Goal: Obtain resource: Download file/media

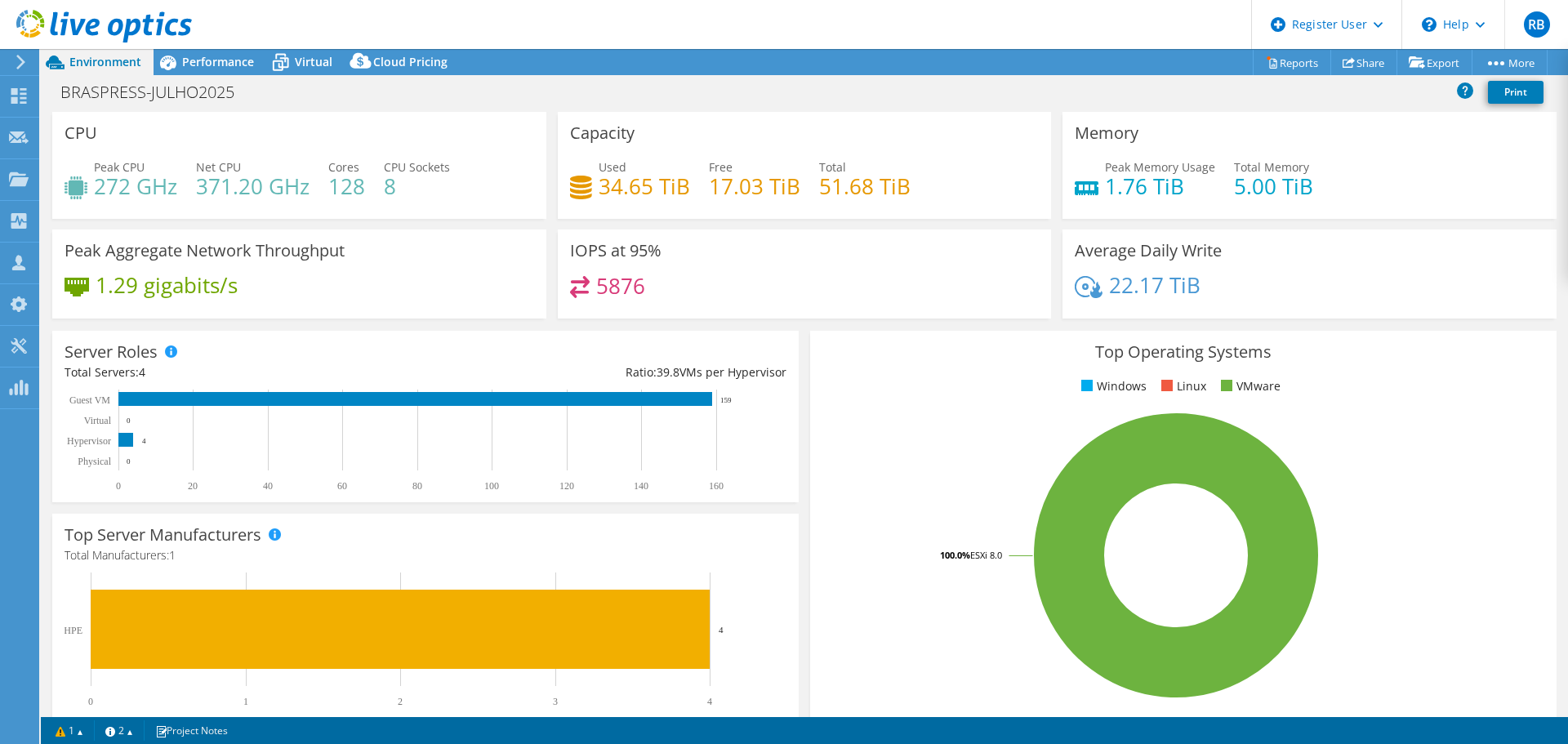
select select "USD"
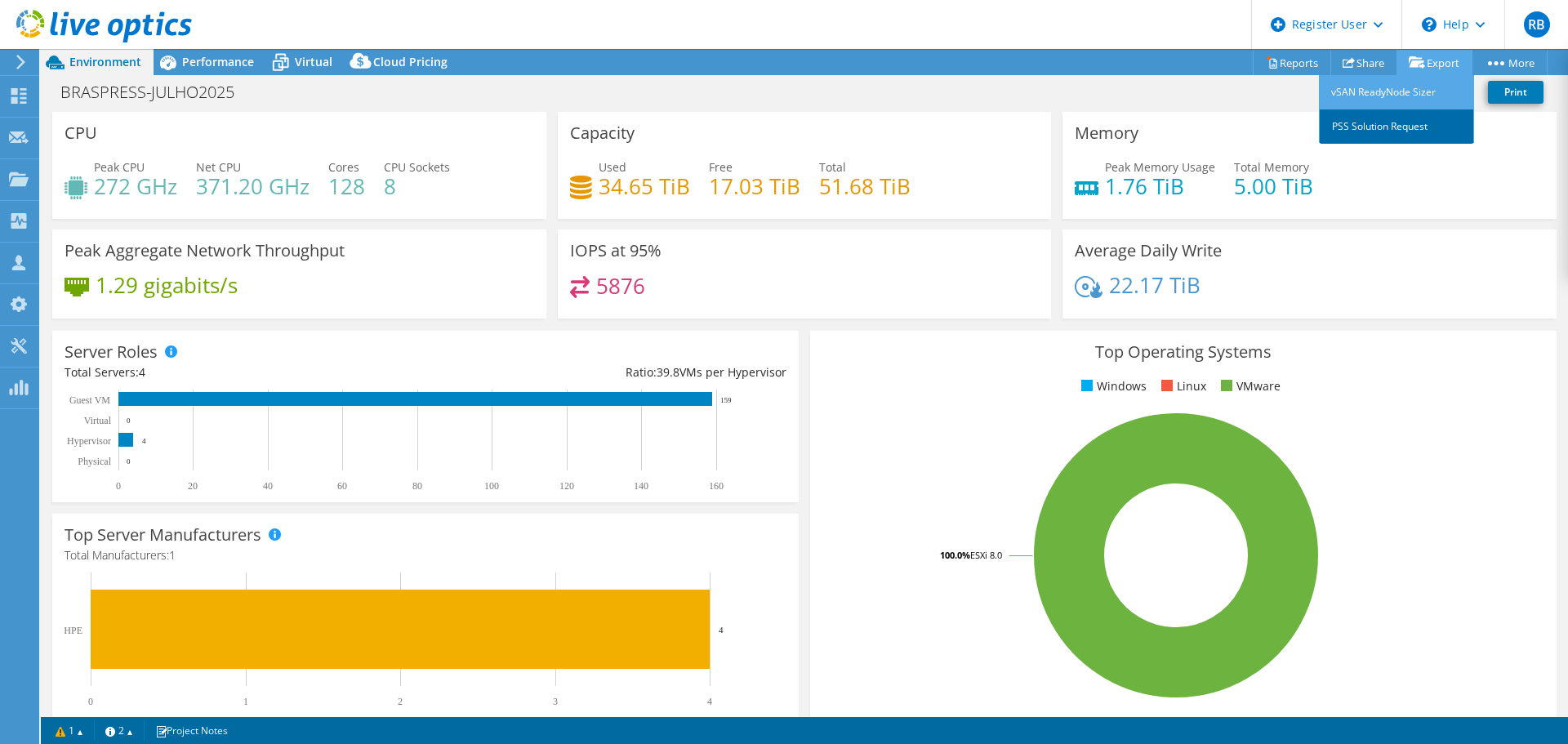
click at [1395, 127] on link "PSS Solution Request" at bounding box center [1397, 126] width 155 height 34
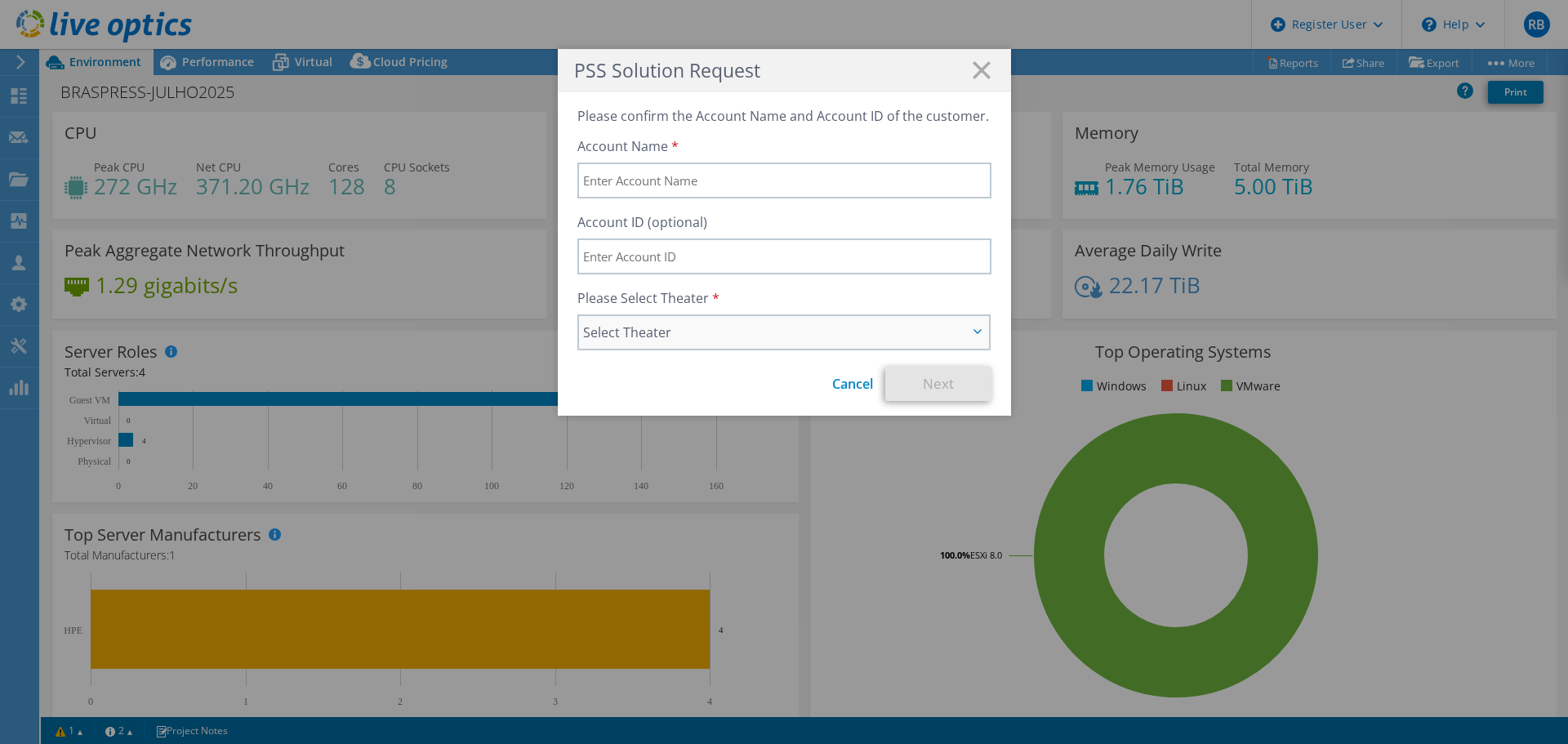
click at [768, 332] on span "Select Theater" at bounding box center [776, 332] width 385 height 20
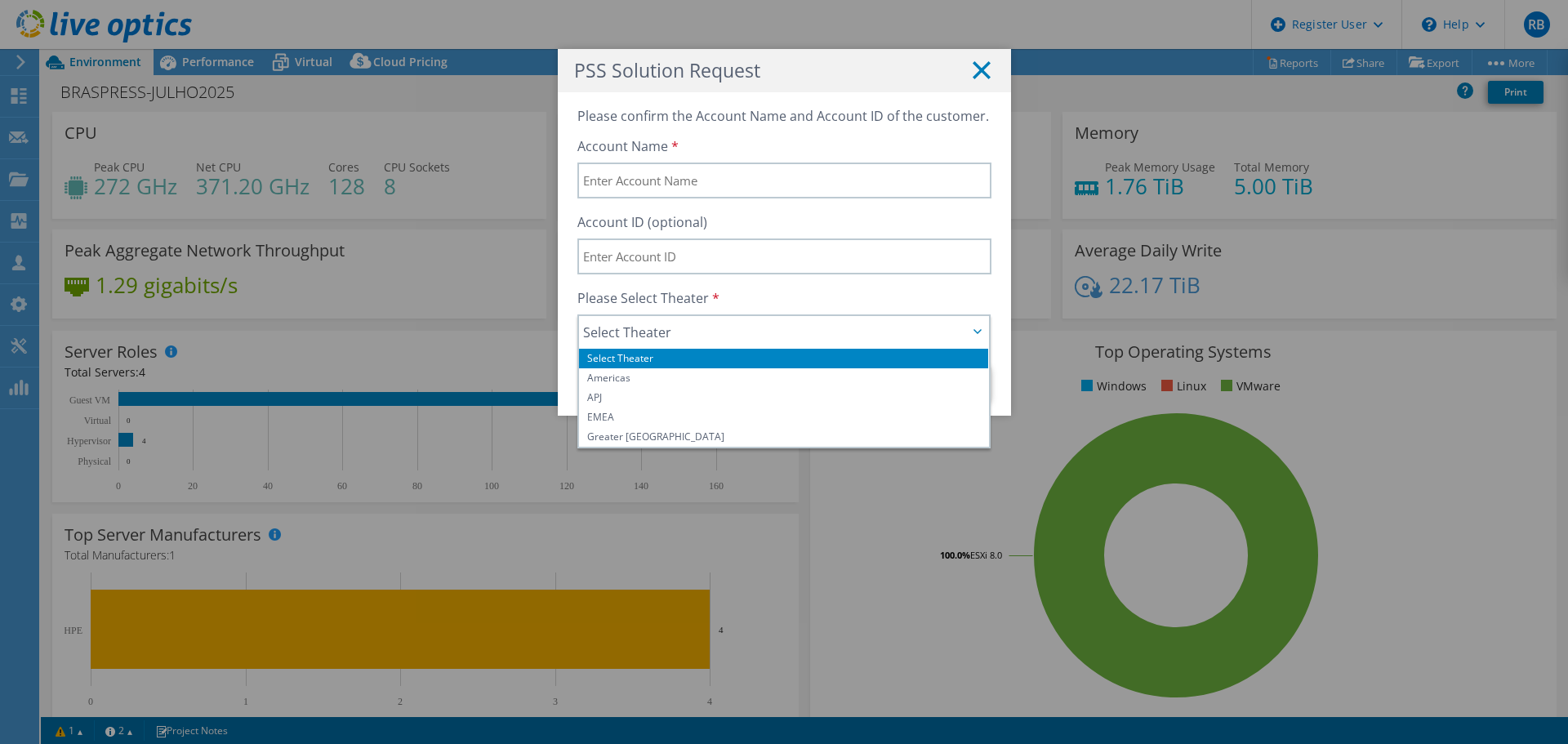
click at [973, 75] on line at bounding box center [982, 71] width 16 height 16
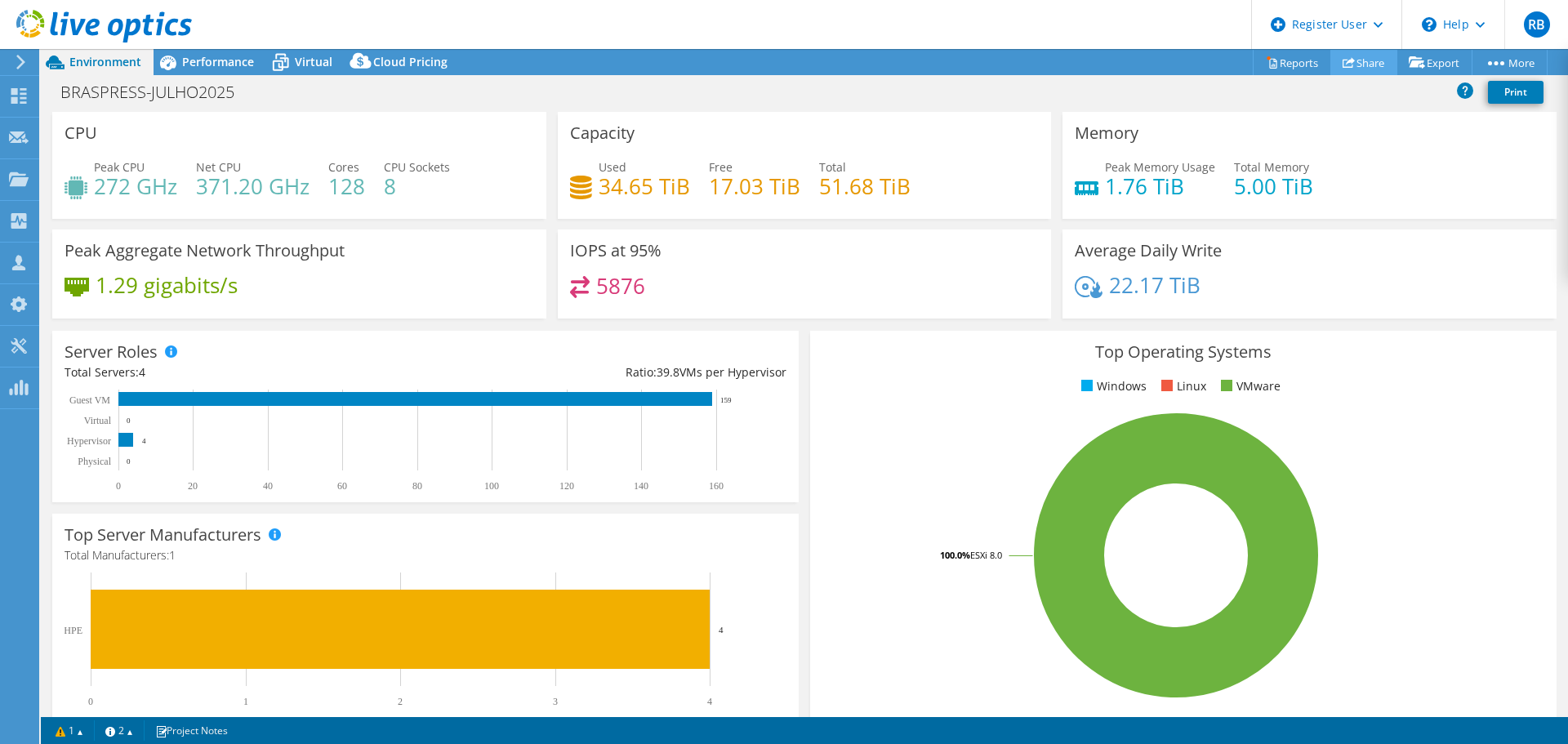
click at [1360, 62] on link "Share" at bounding box center [1364, 62] width 67 height 25
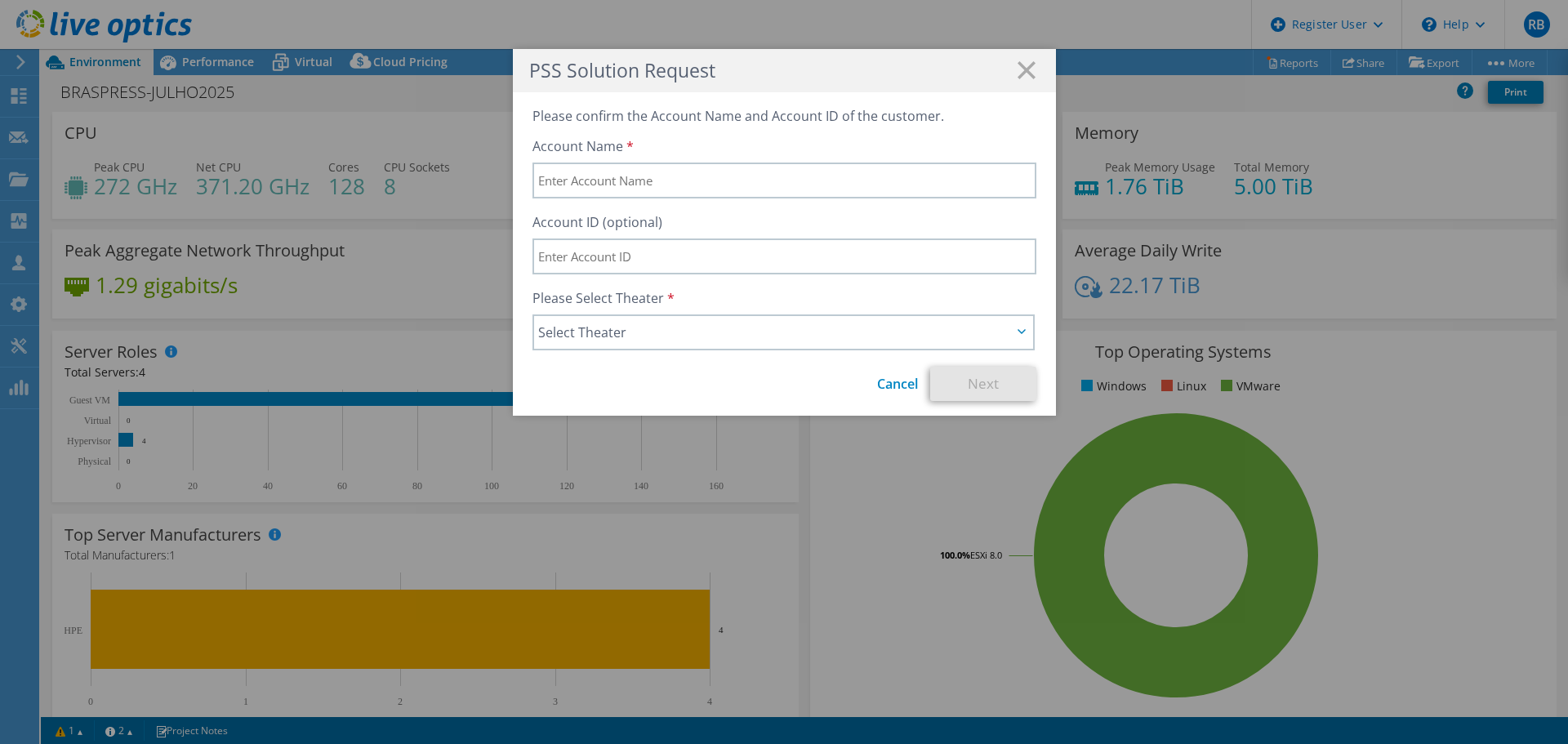
click at [1010, 75] on h1 "PSS Solution Request" at bounding box center [784, 71] width 510 height 19
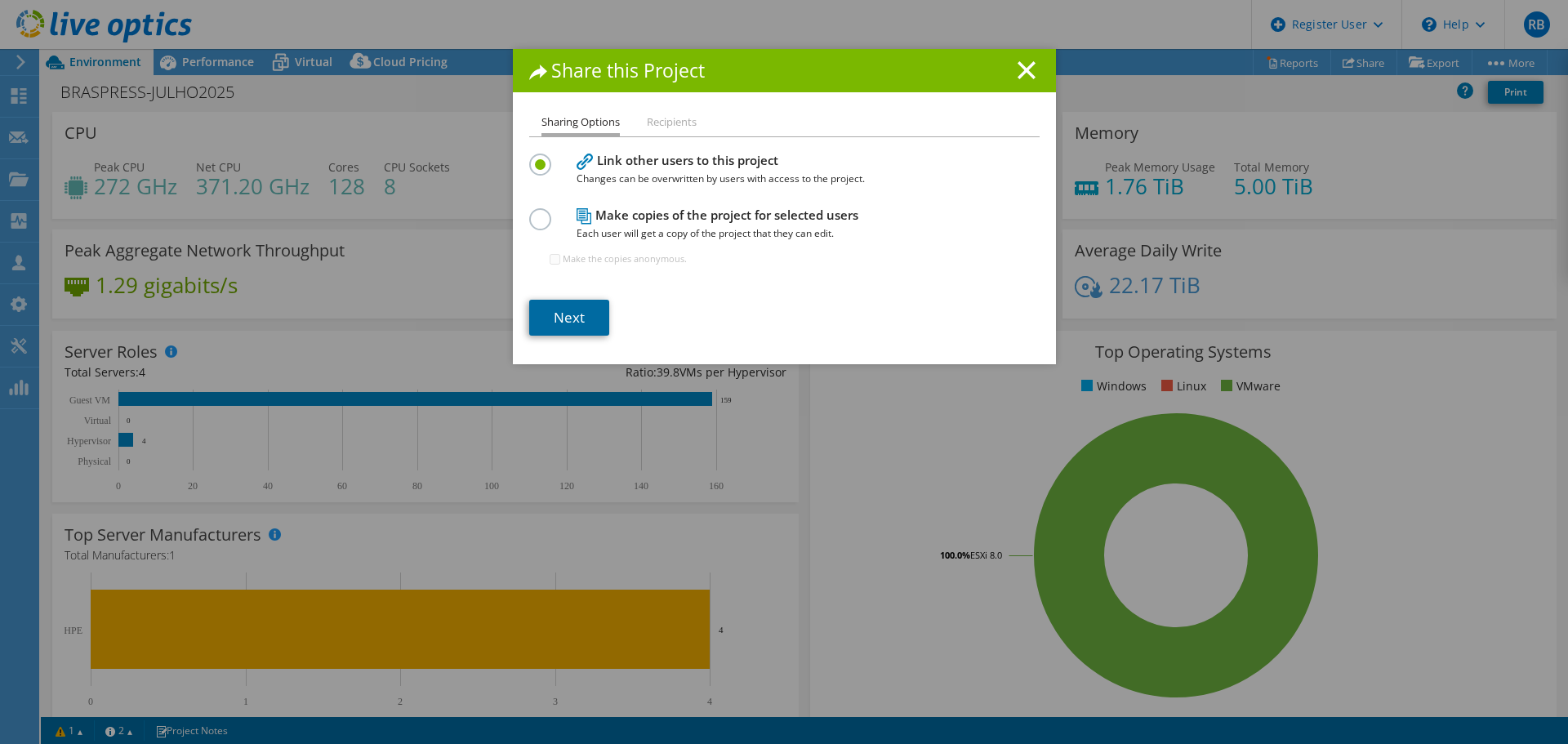
click at [564, 318] on link "Next" at bounding box center [569, 318] width 80 height 36
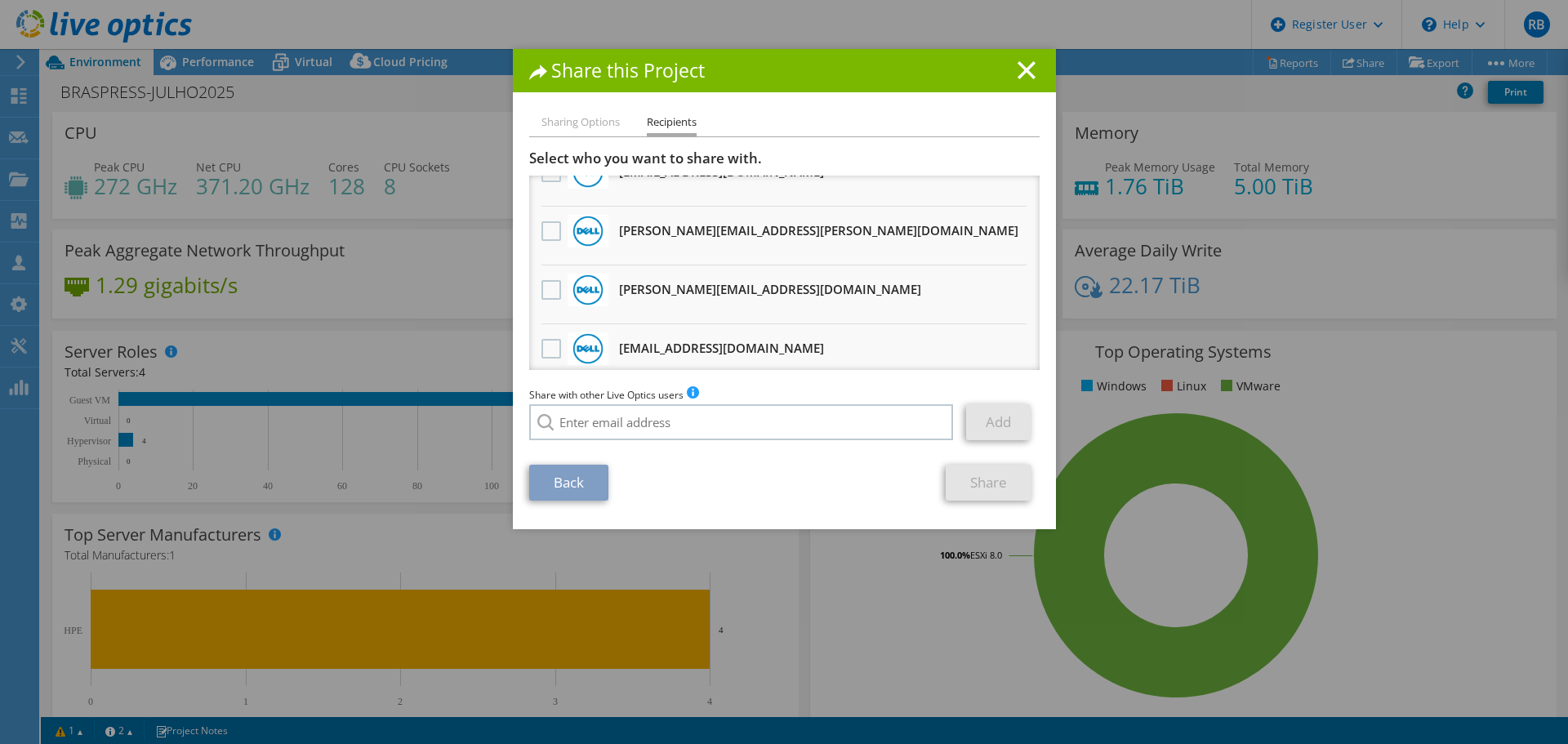
scroll to position [326, 0]
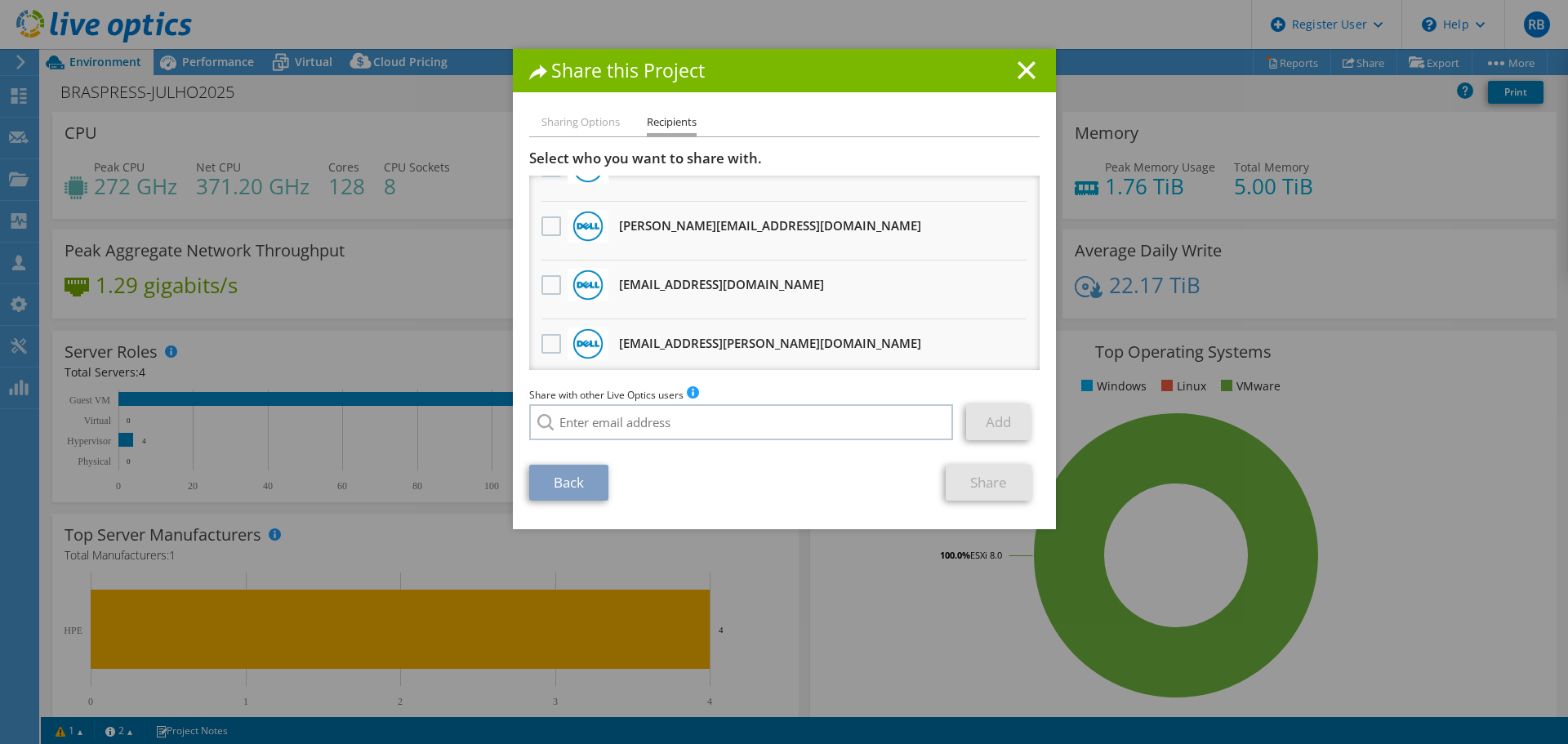
click at [576, 111] on div "Share this Project Sharing Options Recipients Link other users to this project …" at bounding box center [784, 290] width 543 height 481
click at [580, 124] on li "Sharing Options" at bounding box center [581, 122] width 79 height 21
click at [558, 496] on link "Back" at bounding box center [568, 483] width 80 height 36
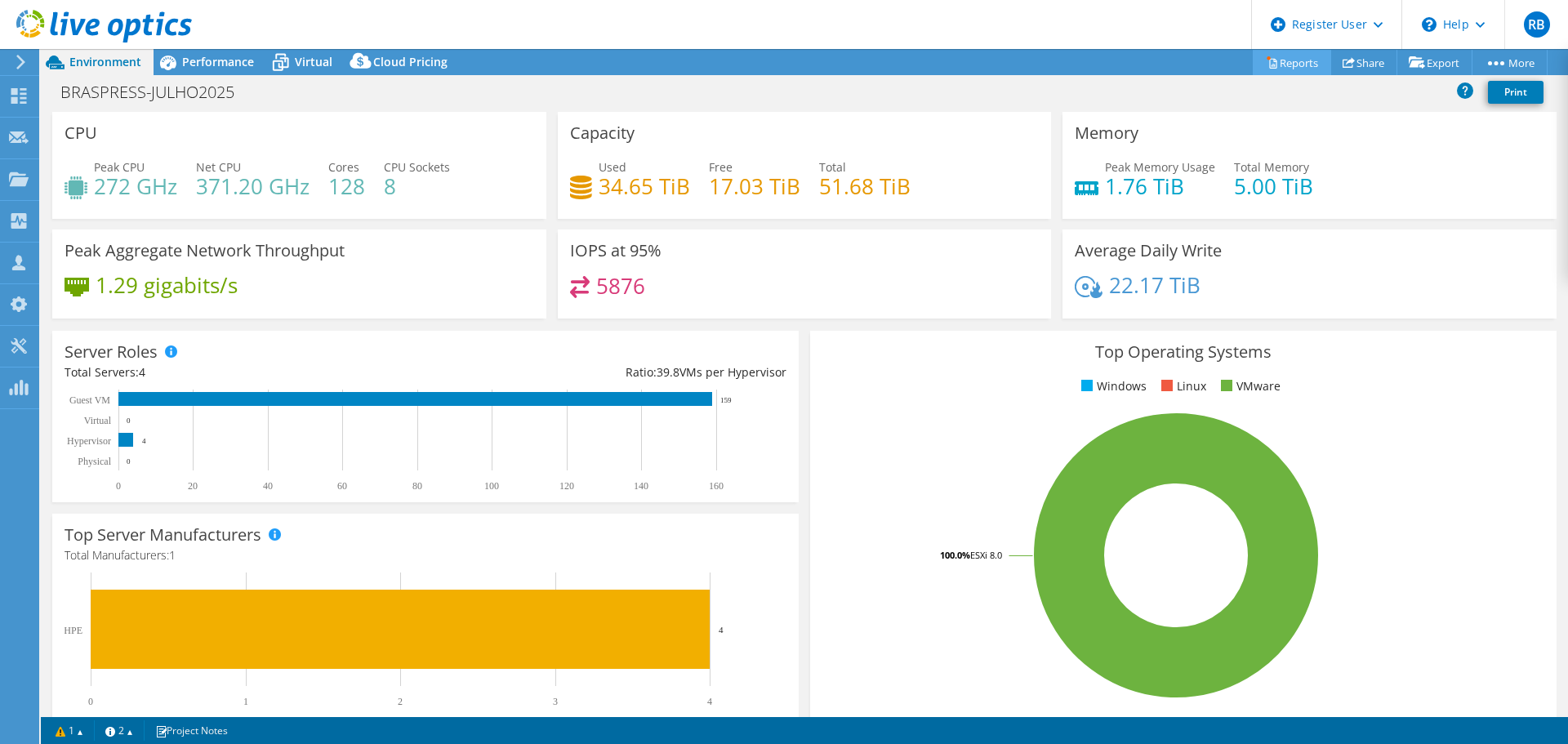
click at [1297, 61] on link "Reports" at bounding box center [1292, 62] width 79 height 25
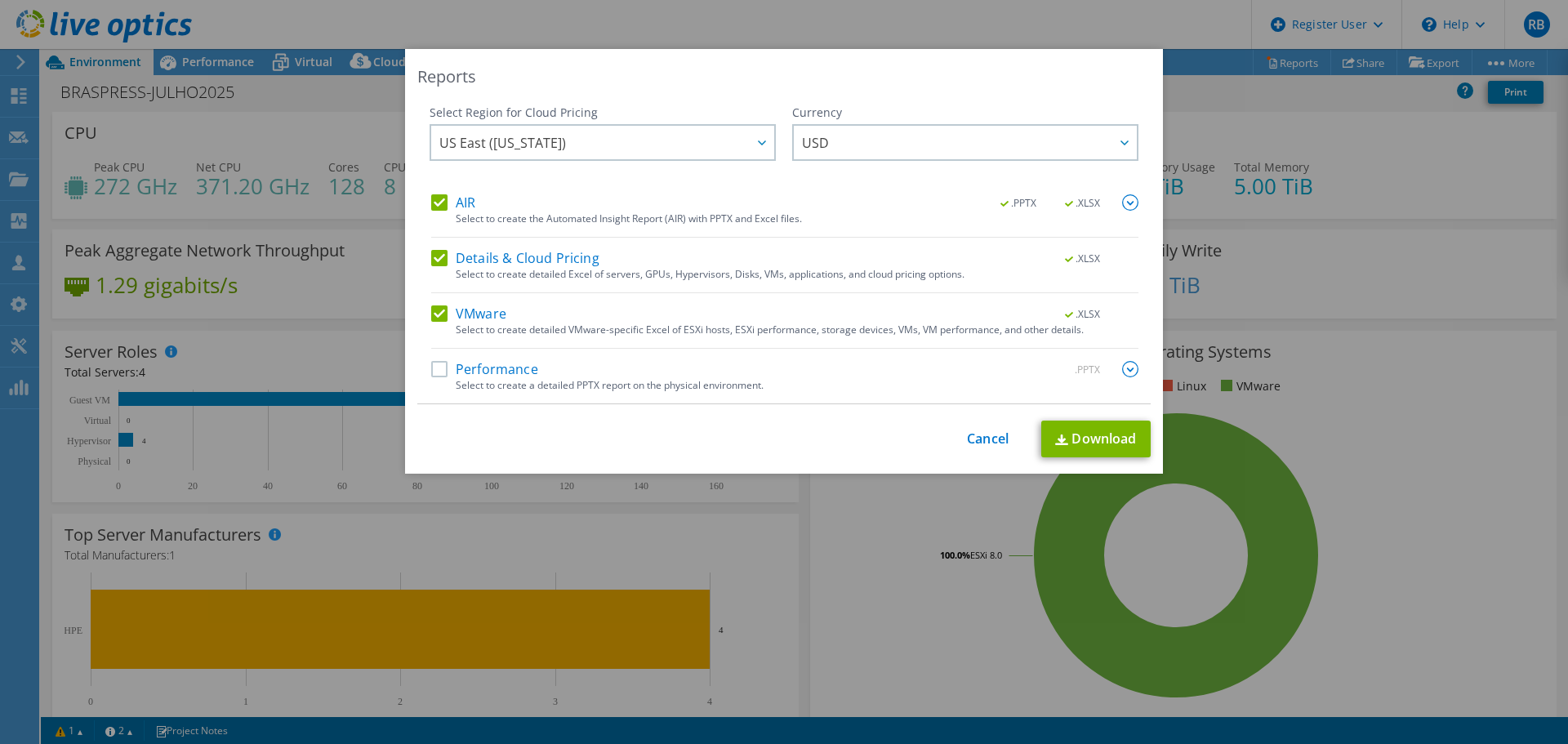
click at [469, 368] on label "Performance" at bounding box center [485, 369] width 107 height 16
click at [0, 0] on input "Performance" at bounding box center [0, 0] width 0 height 0
click at [478, 322] on label "VMware" at bounding box center [469, 313] width 75 height 16
click at [0, 0] on input "VMware" at bounding box center [0, 0] width 0 height 0
click at [471, 263] on label "Details & Cloud Pricing" at bounding box center [515, 258] width 168 height 16
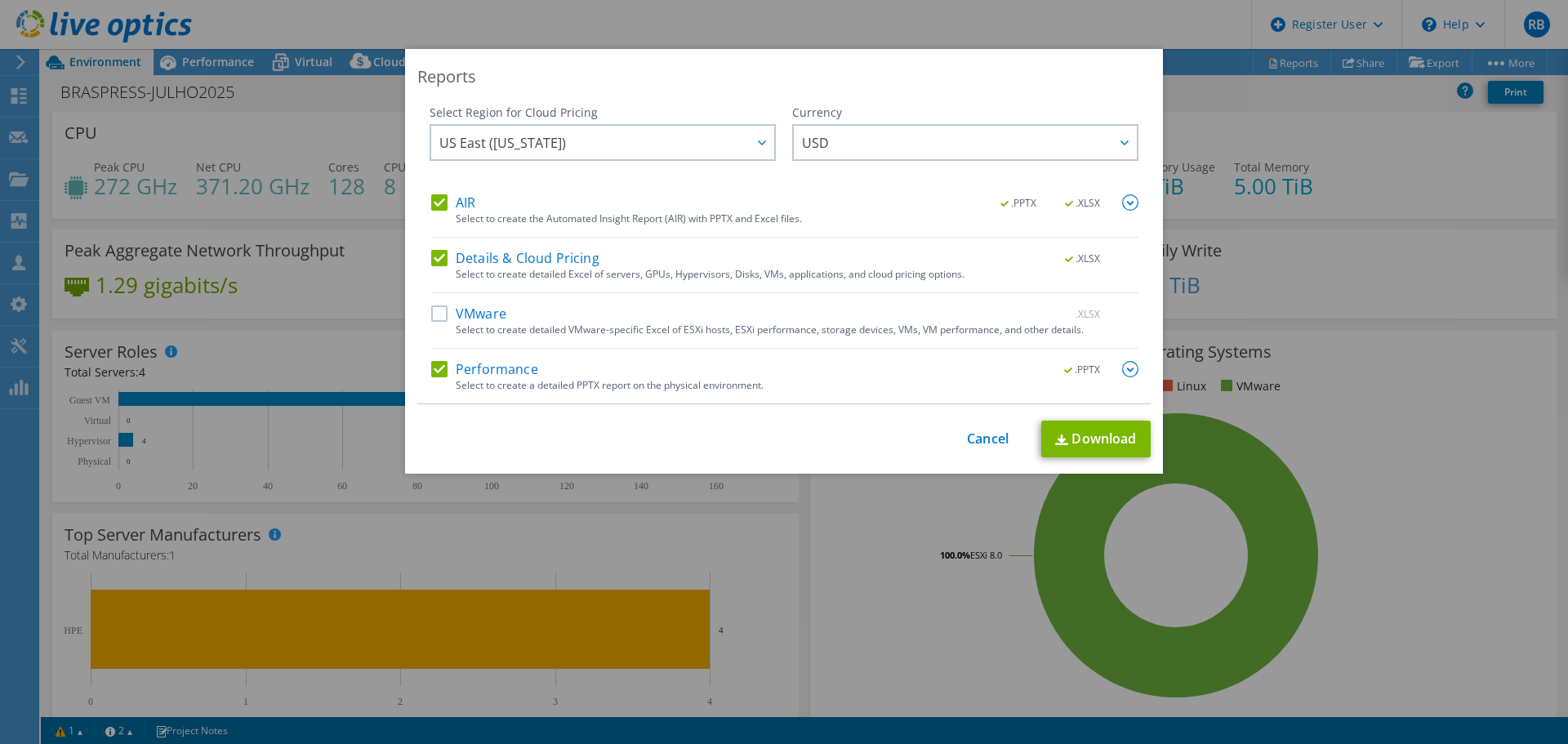
click at [0, 0] on input "Details & Cloud Pricing" at bounding box center [0, 0] width 0 height 0
click at [458, 221] on div "Select to create the Automated Insight Report (AIR) with PPTX and Excel files." at bounding box center [797, 219] width 683 height 11
click at [464, 209] on label "AIR" at bounding box center [454, 203] width 44 height 16
click at [0, 0] on input "AIR" at bounding box center [0, 0] width 0 height 0
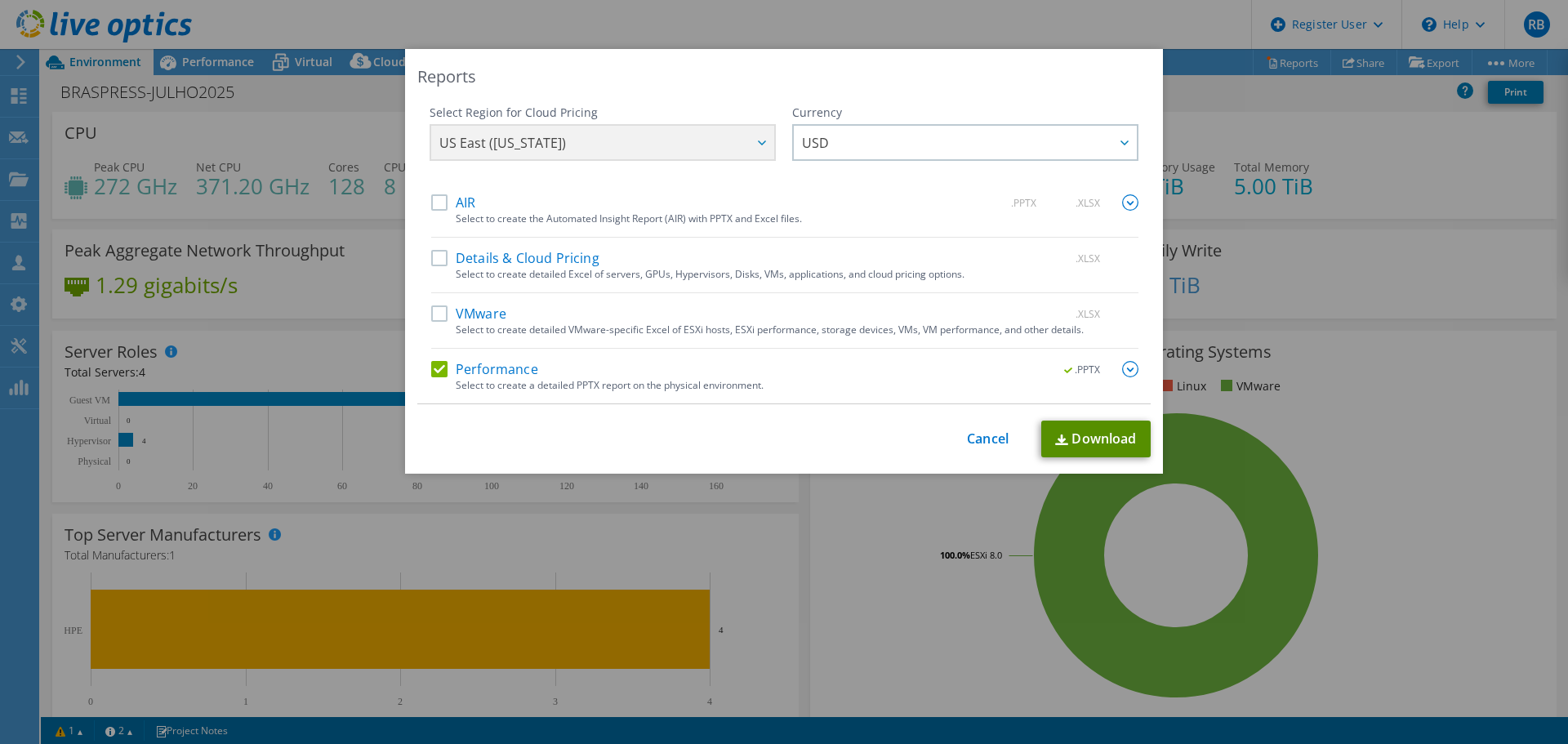
click at [1067, 431] on link "Download" at bounding box center [1096, 439] width 109 height 37
drag, startPoint x: 965, startPoint y: 441, endPoint x: 940, endPoint y: 431, distance: 26.9
click at [967, 441] on link "Cancel" at bounding box center [987, 439] width 42 height 16
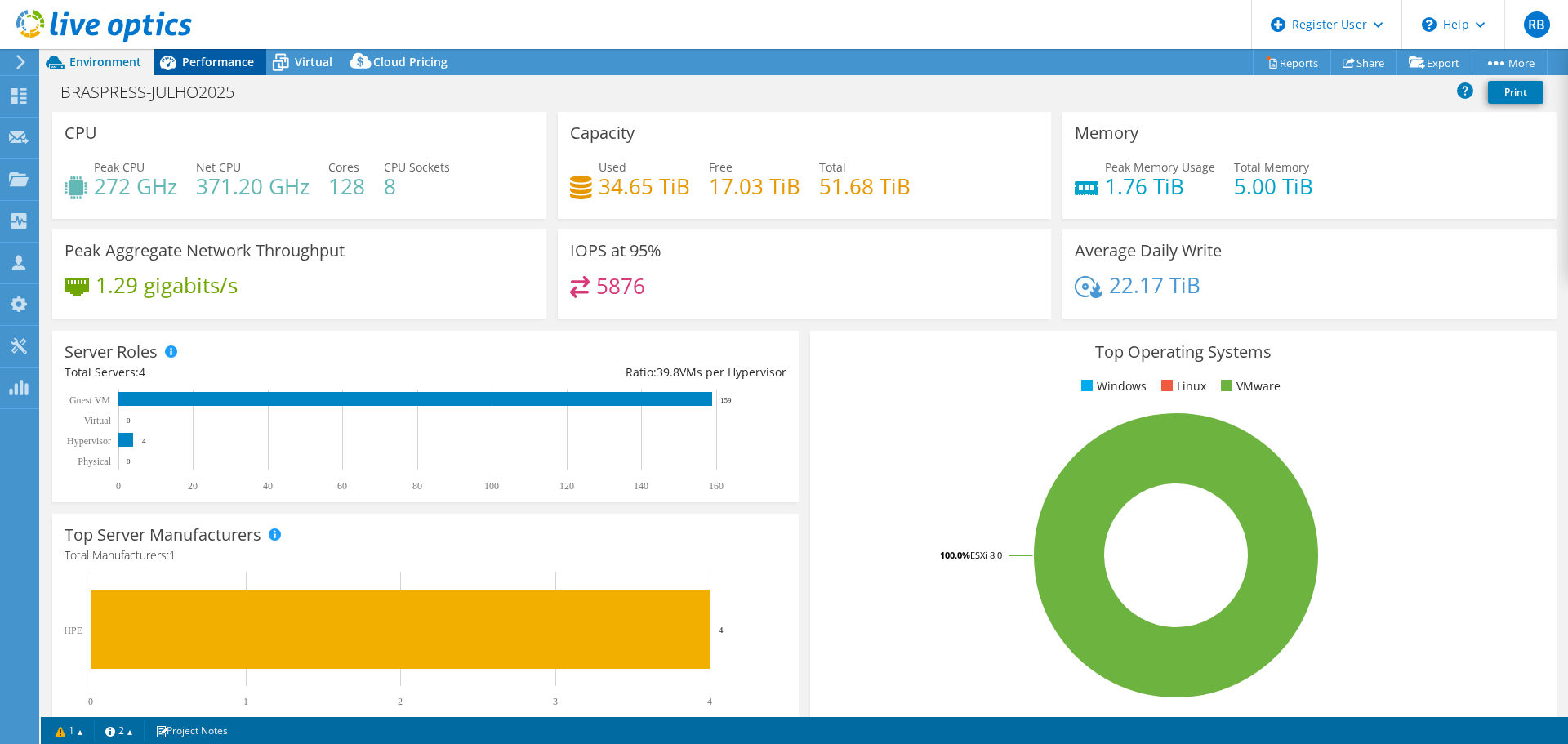
click at [183, 60] on span "Performance" at bounding box center [218, 62] width 72 height 16
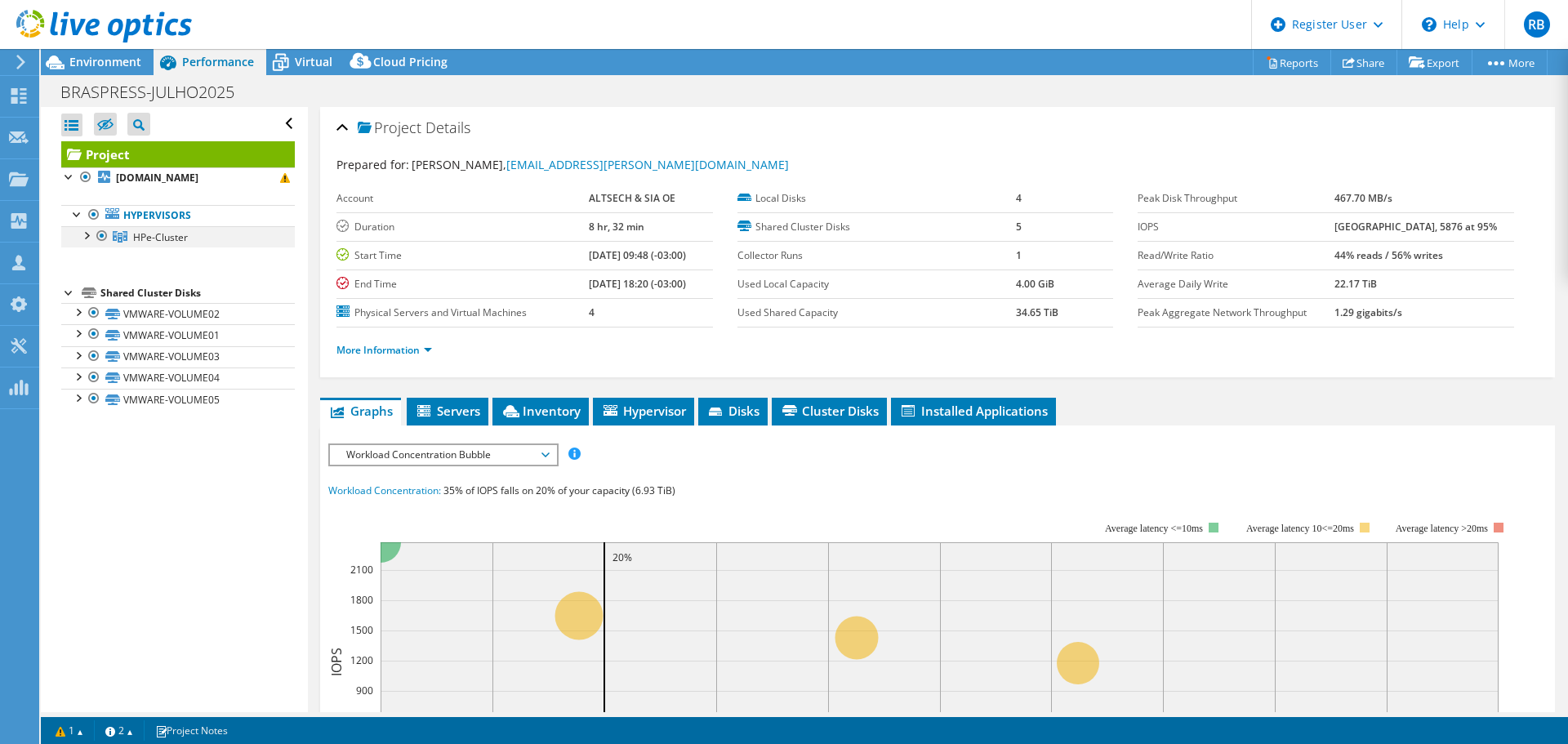
click at [87, 234] on div at bounding box center [86, 235] width 16 height 16
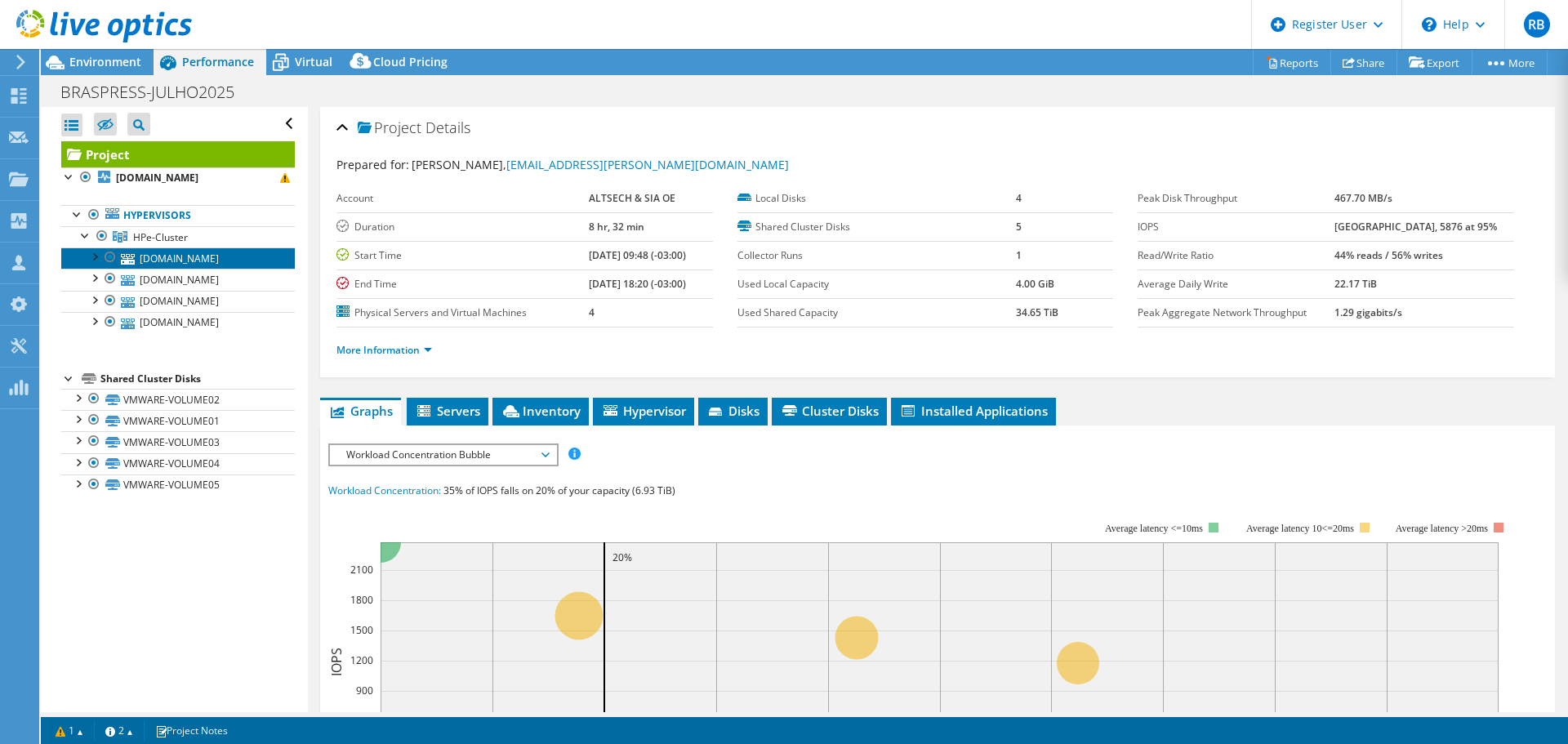
click at [157, 266] on link "hpe-esxi03.braspress.com.br" at bounding box center [178, 258] width 234 height 21
